Goal: Information Seeking & Learning: Learn about a topic

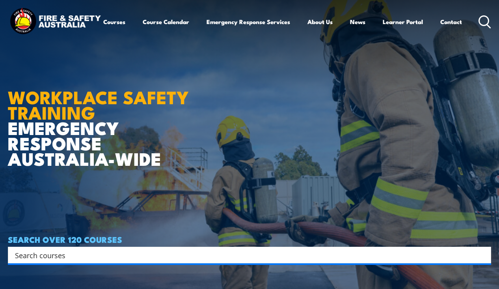
click at [333, 67] on article "WORKPLACE SAFETY TRAINING EMERGENCY RESPONSE AUSTRALIA-WIDE SEARCH OVER 120 COU…" at bounding box center [249, 144] width 483 height 289
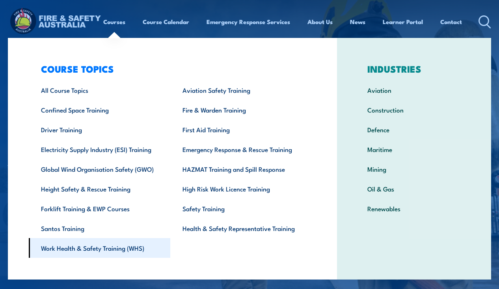
click at [133, 246] on link "Work Health & Safety Training (WHS)" at bounding box center [100, 248] width 142 height 20
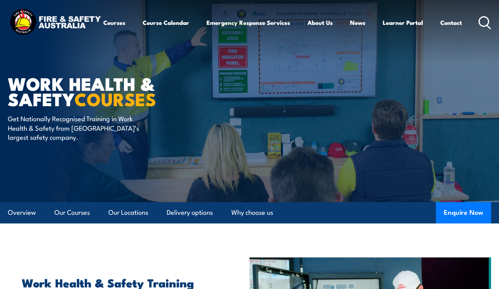
click at [479, 26] on circle at bounding box center [483, 21] width 9 height 9
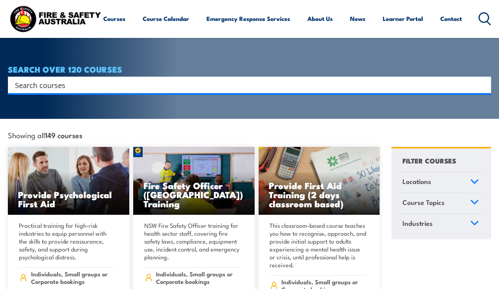
click at [229, 79] on input "Search input" at bounding box center [244, 85] width 459 height 12
paste input "Inadequate Fire Safety (Extinguisher & Evacuation)"
type input "Inadequate Fire Safety (Extinguisher & Evacuation)"
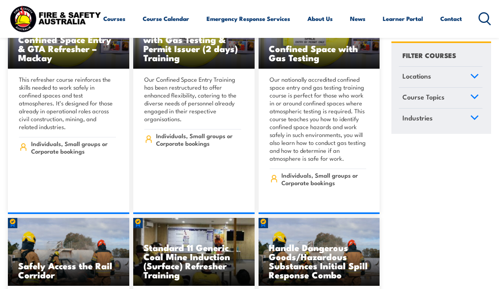
scroll to position [1426, 0]
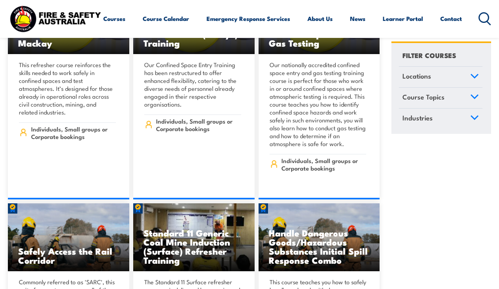
click at [479, 25] on icon at bounding box center [485, 18] width 13 height 13
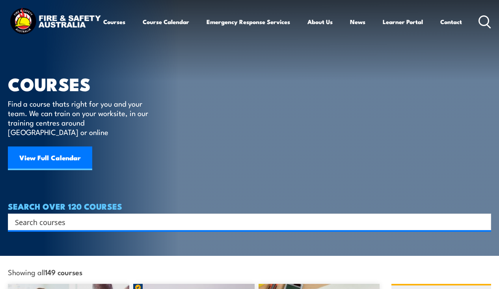
click at [252, 216] on input "Search input" at bounding box center [244, 222] width 459 height 12
paste input "Inadequate Fire Safety (Extinguisher & Evacuation)"
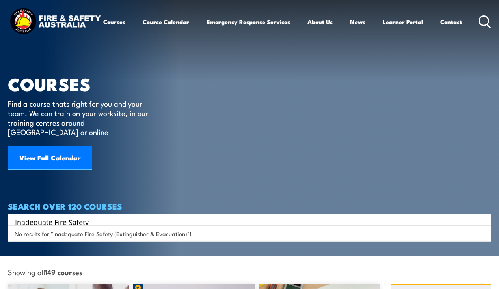
type input "Inadequate Fire Safety"
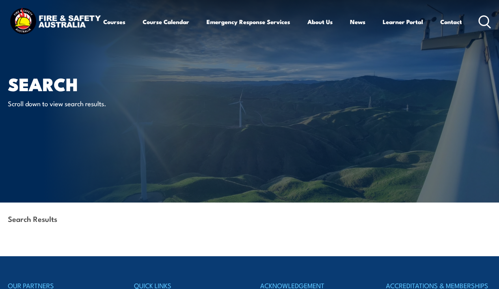
scroll to position [-2, 0]
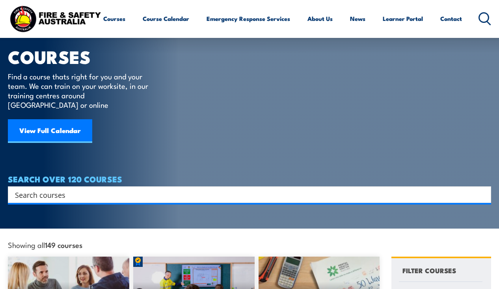
scroll to position [28, 0]
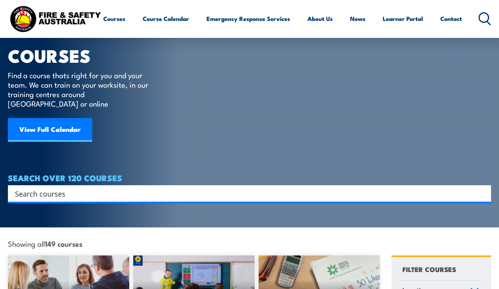
click at [73, 25] on img at bounding box center [55, 18] width 95 height 31
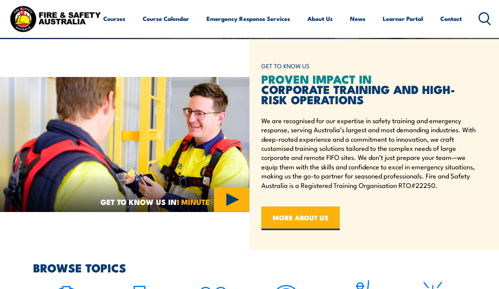
scroll to position [389, 0]
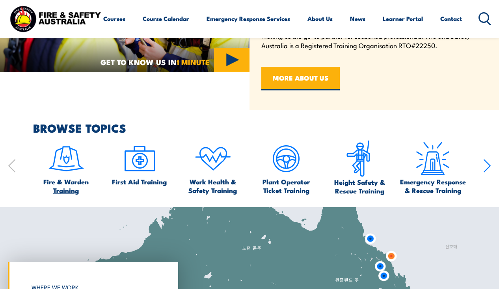
click at [73, 170] on img at bounding box center [66, 158] width 37 height 37
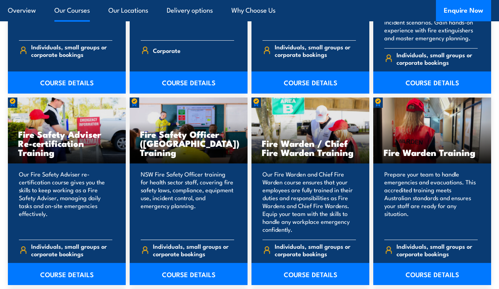
scroll to position [954, 0]
click at [210, 144] on div "Fire Safety Officer ([GEOGRAPHIC_DATA]) Training" at bounding box center [189, 130] width 118 height 66
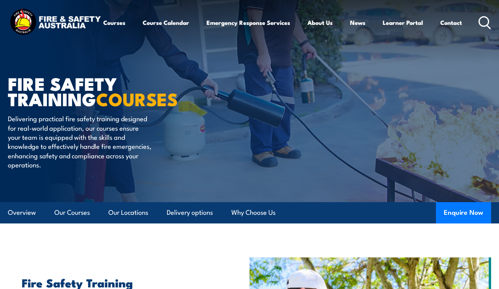
scroll to position [0, 0]
click at [322, 10] on div "Courses Course Calendar Emergency Response Services Services Overview Emergency…" at bounding box center [249, 22] width 483 height 31
